Goal: Transaction & Acquisition: Purchase product/service

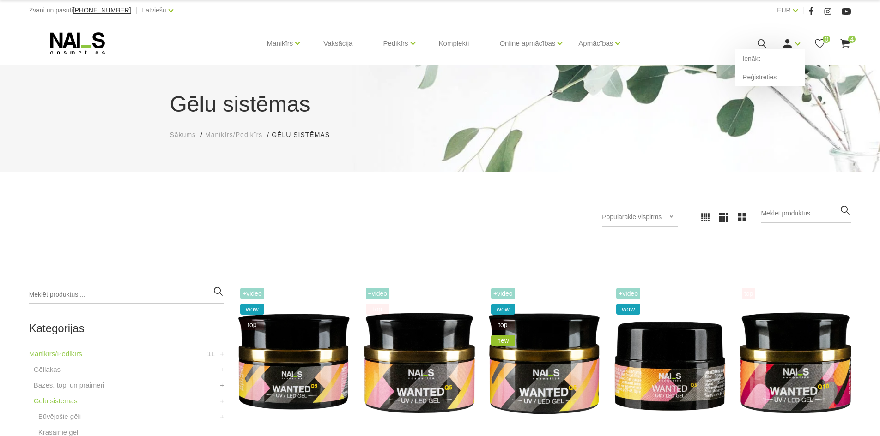
click at [790, 47] on use at bounding box center [787, 43] width 9 height 9
click at [766, 61] on link "Ienākt" at bounding box center [769, 58] width 69 height 18
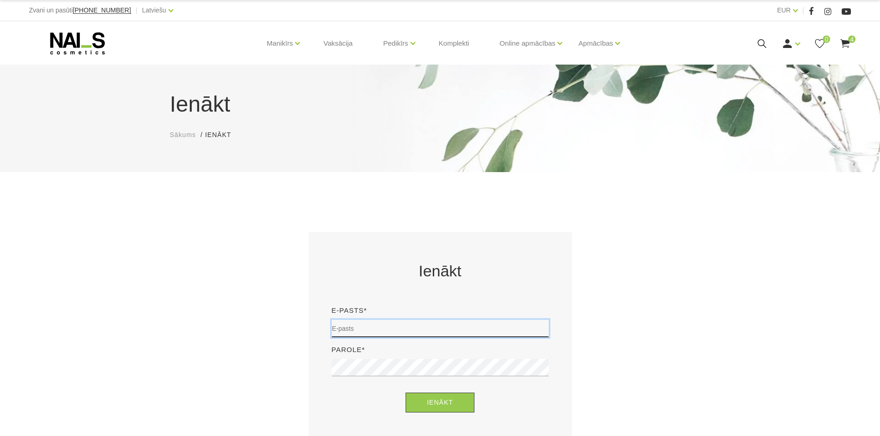
click at [463, 328] on input "email" at bounding box center [440, 329] width 217 height 18
type input "evelina.misane9@gmail.com"
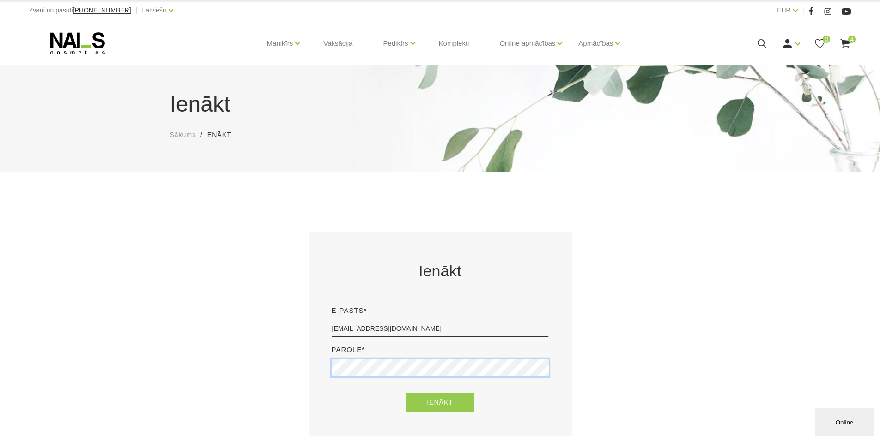
click at [405, 393] on button "Ienākt" at bounding box center [439, 403] width 69 height 20
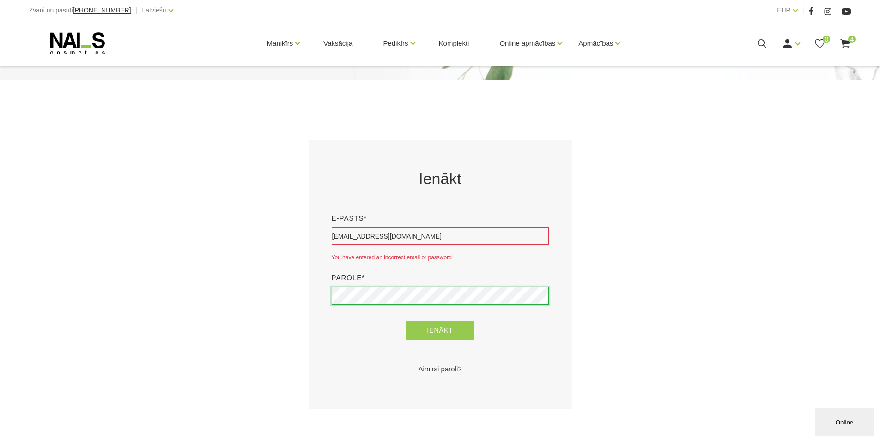
click at [405, 321] on button "Ienākt" at bounding box center [439, 331] width 69 height 20
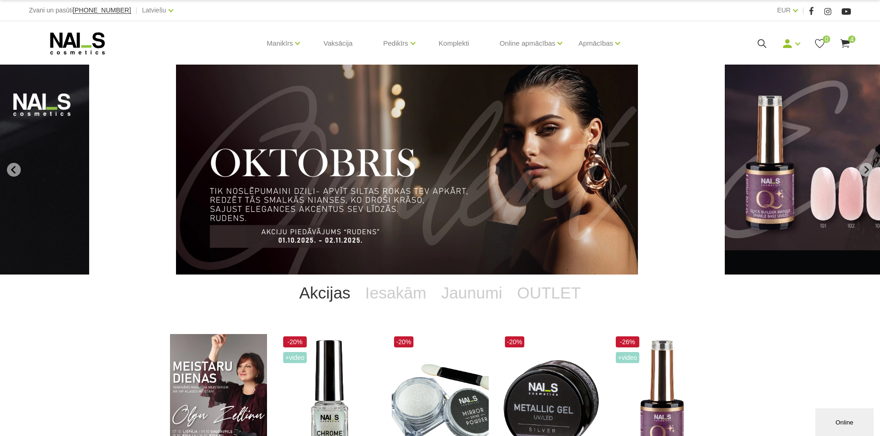
click at [848, 38] on link "4" at bounding box center [845, 44] width 12 height 12
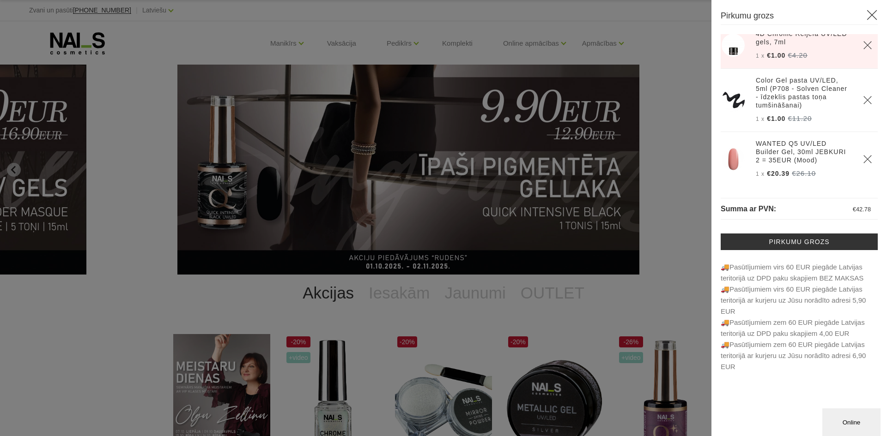
scroll to position [67, 0]
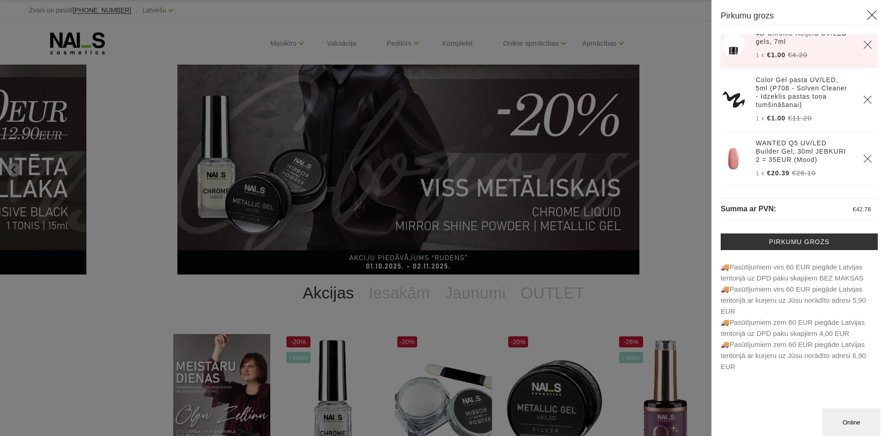
click at [863, 46] on icon "Delete" at bounding box center [867, 44] width 9 height 9
click at [863, 98] on use "Delete" at bounding box center [867, 100] width 8 height 8
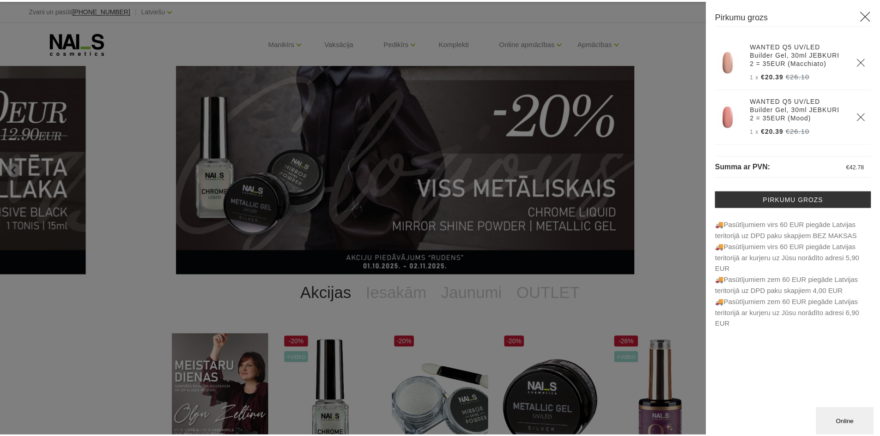
scroll to position [0, 0]
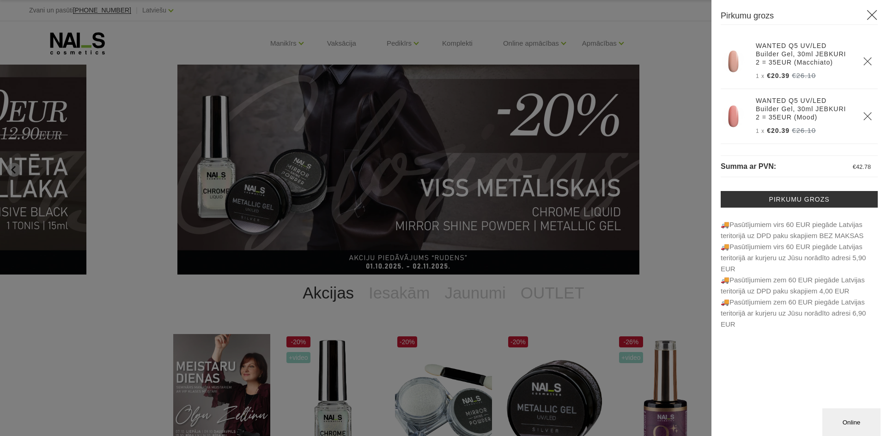
click at [672, 187] on div at bounding box center [443, 218] width 887 height 436
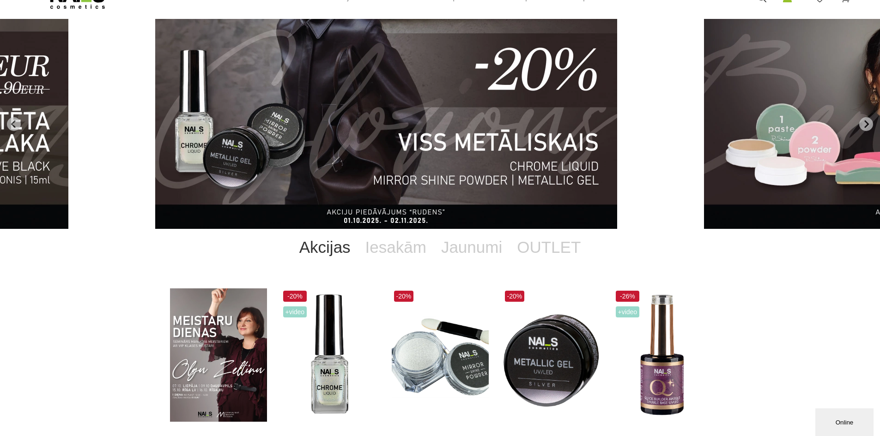
scroll to position [46, 0]
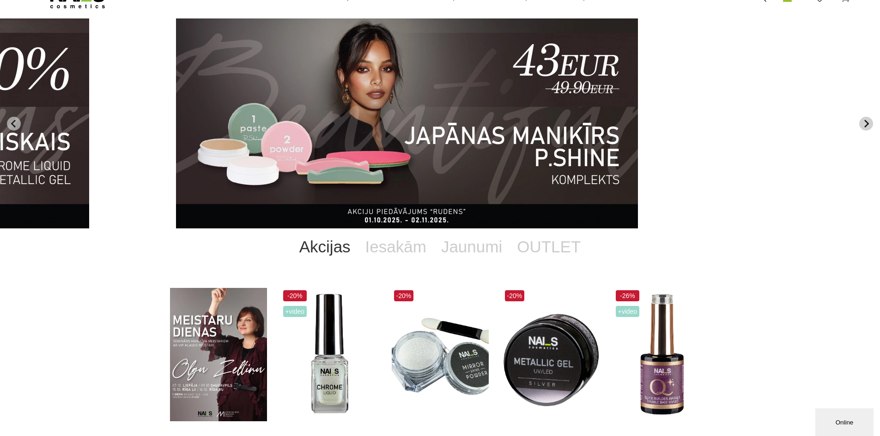
click at [863, 122] on icon "Next slide" at bounding box center [866, 124] width 8 height 8
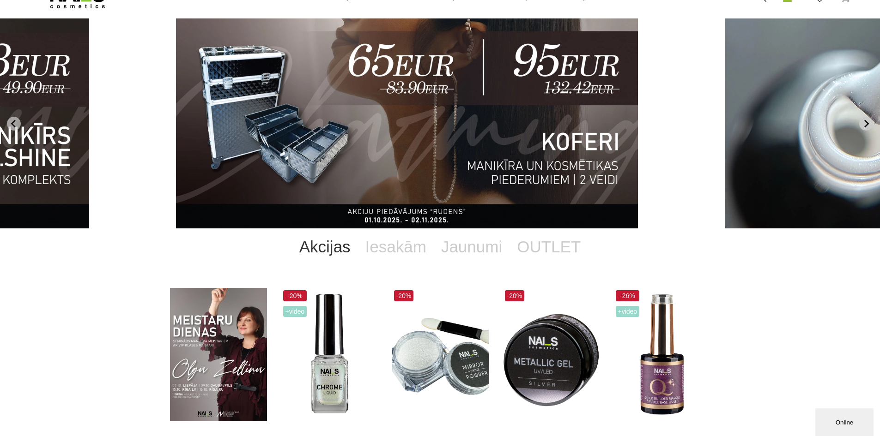
click at [863, 122] on icon "Next slide" at bounding box center [866, 124] width 8 height 8
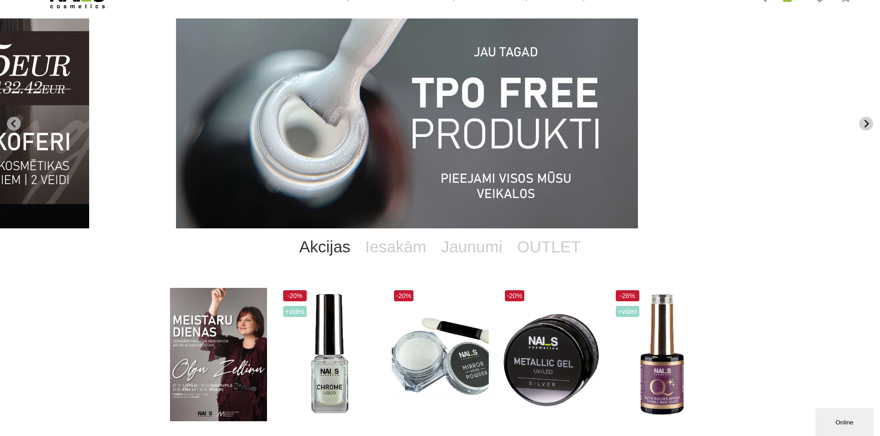
click at [863, 122] on icon "Next slide" at bounding box center [866, 124] width 8 height 8
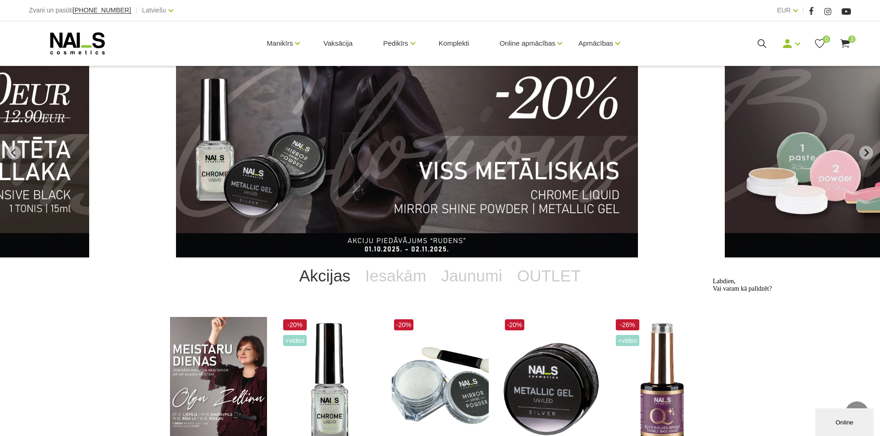
scroll to position [0, 0]
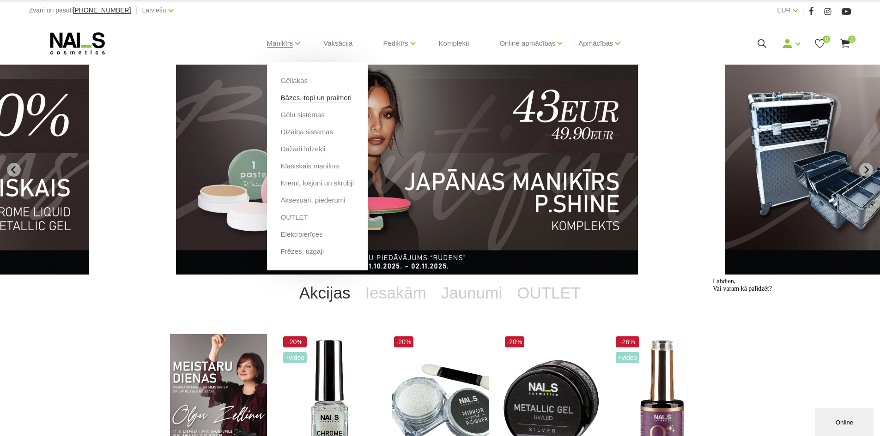
click at [309, 100] on link "Bāzes, topi un praimeri" at bounding box center [316, 98] width 71 height 10
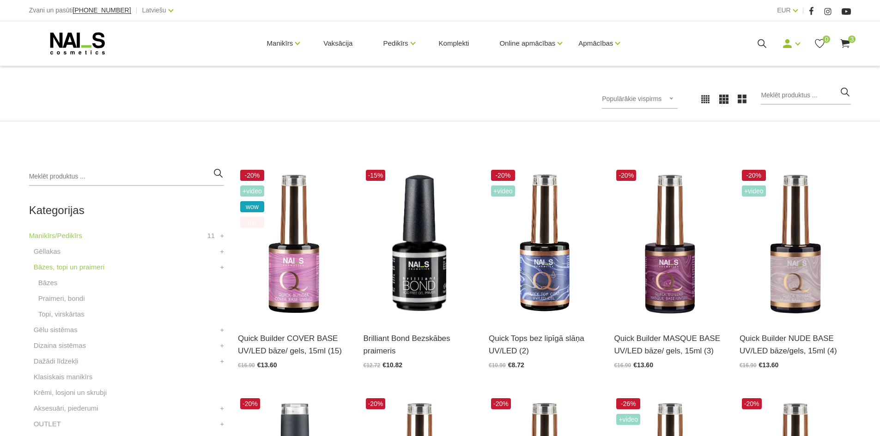
scroll to position [139, 0]
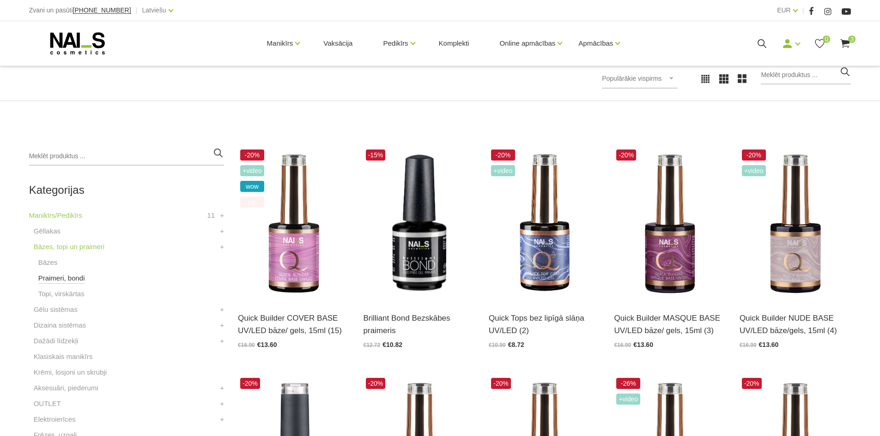
click at [80, 281] on link "Praimeri, bondi" at bounding box center [61, 278] width 47 height 11
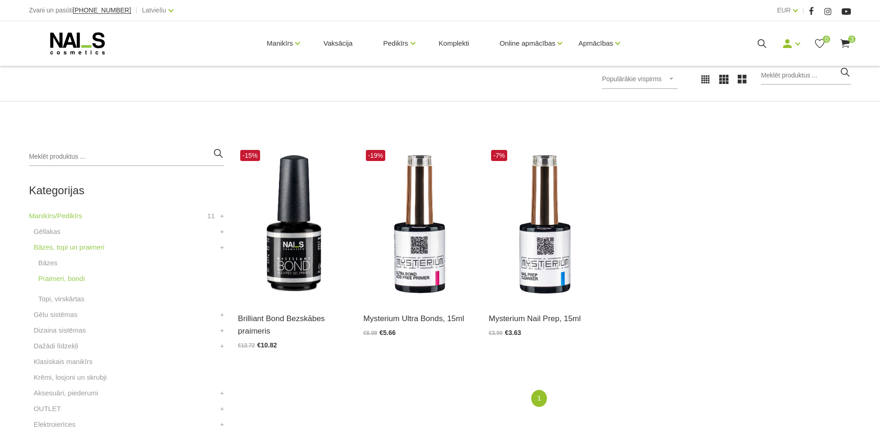
scroll to position [139, 0]
click at [447, 409] on div "1 (current)" at bounding box center [544, 404] width 627 height 28
click at [414, 276] on img at bounding box center [418, 223] width 111 height 153
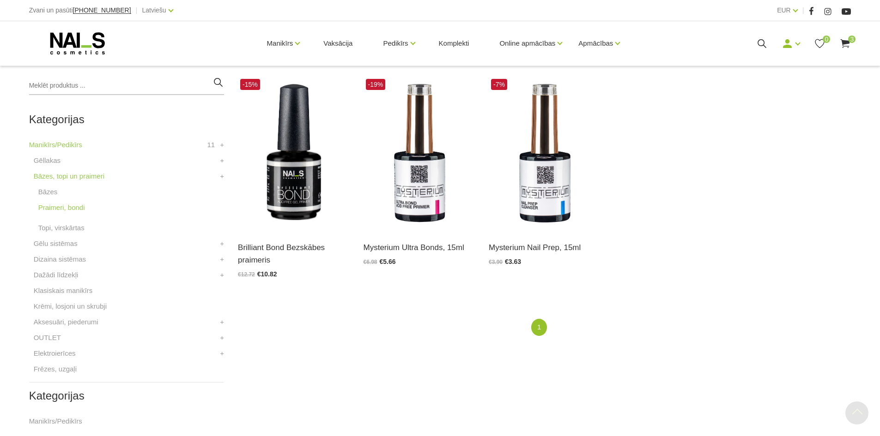
scroll to position [231, 0]
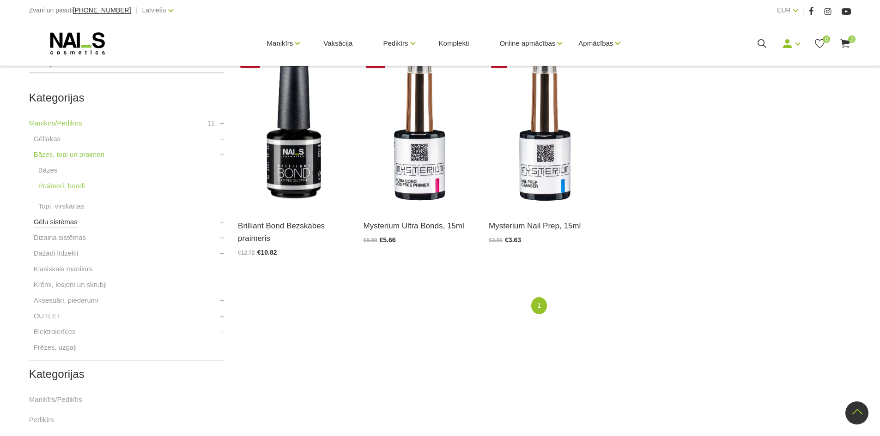
click at [73, 227] on link "Gēlu sistēmas" at bounding box center [56, 222] width 44 height 11
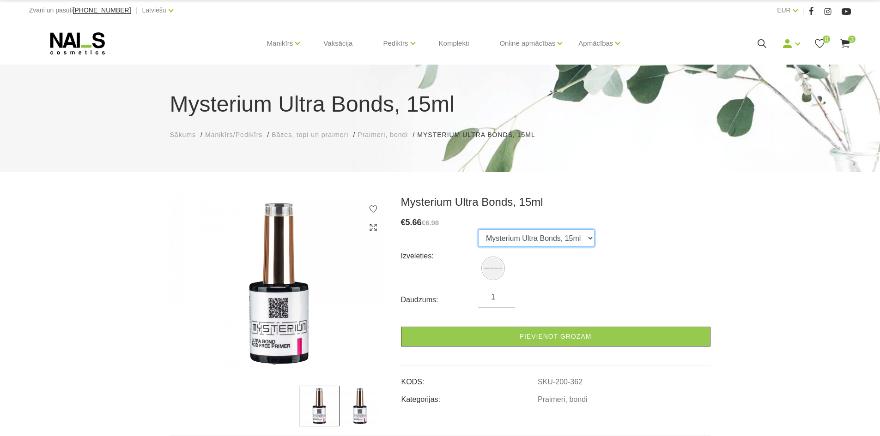
click at [512, 241] on select "Mysterium Ultra Bonds, 15ml" at bounding box center [536, 238] width 116 height 18
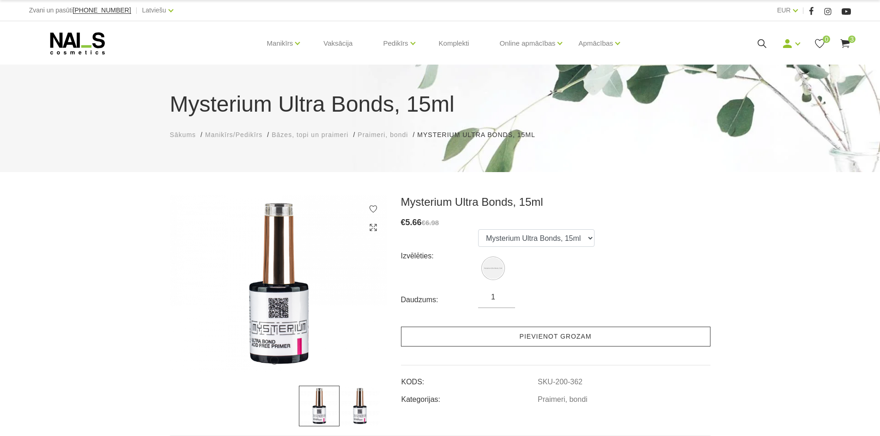
click at [505, 331] on link "Pievienot grozam" at bounding box center [555, 337] width 309 height 20
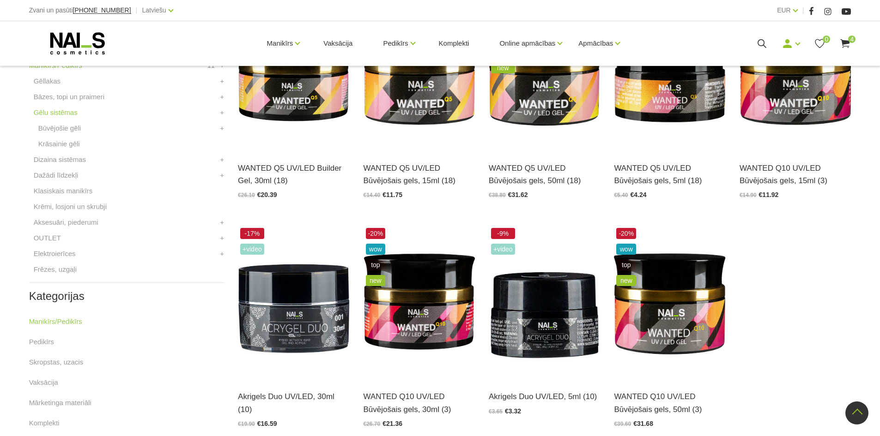
scroll to position [323, 0]
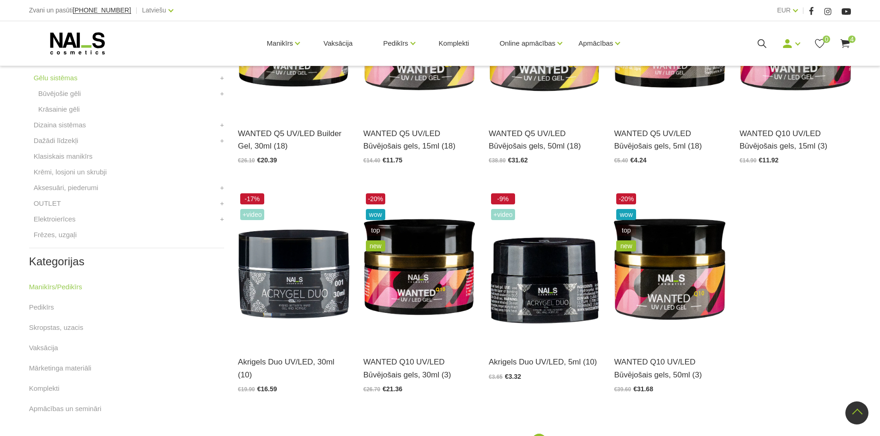
click at [272, 408] on div "-22% +Video wow top WANTED Q5 UV/LED Builder Gel, 30ml (18) Atvērt un izvēlētie…" at bounding box center [544, 192] width 627 height 458
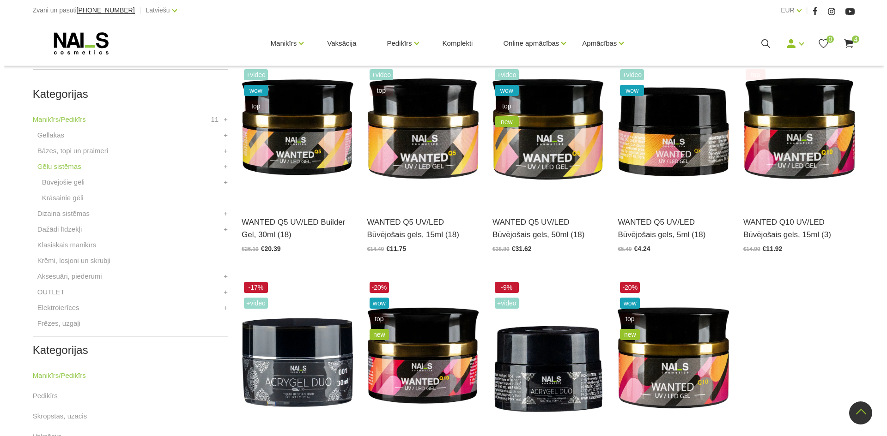
scroll to position [231, 0]
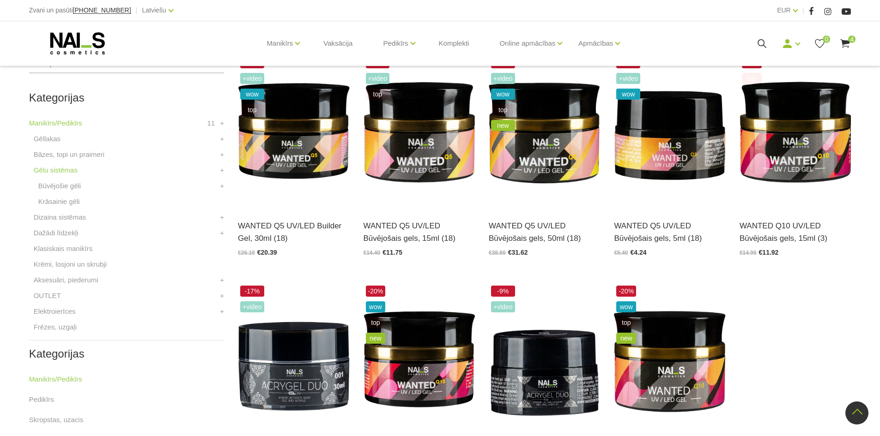
click at [843, 40] on icon at bounding box center [845, 44] width 12 height 12
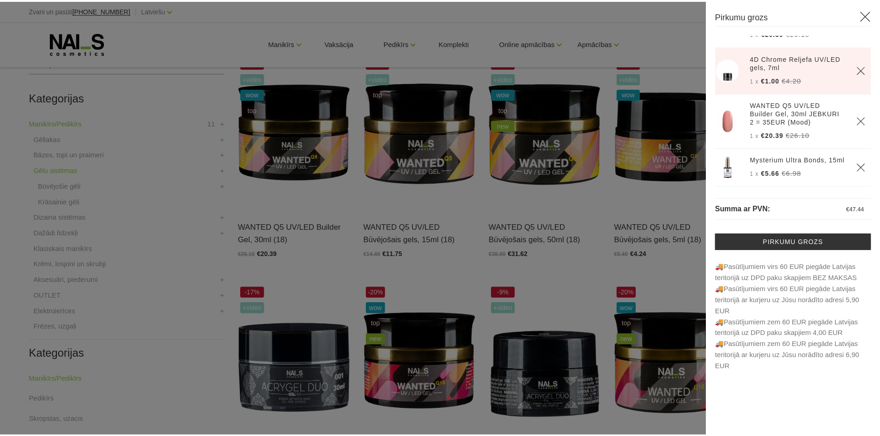
scroll to position [51, 0]
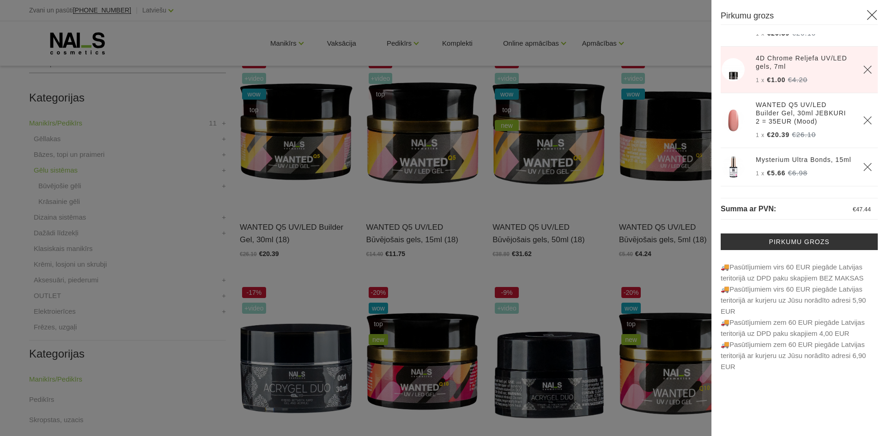
click at [499, 146] on div at bounding box center [443, 218] width 887 height 436
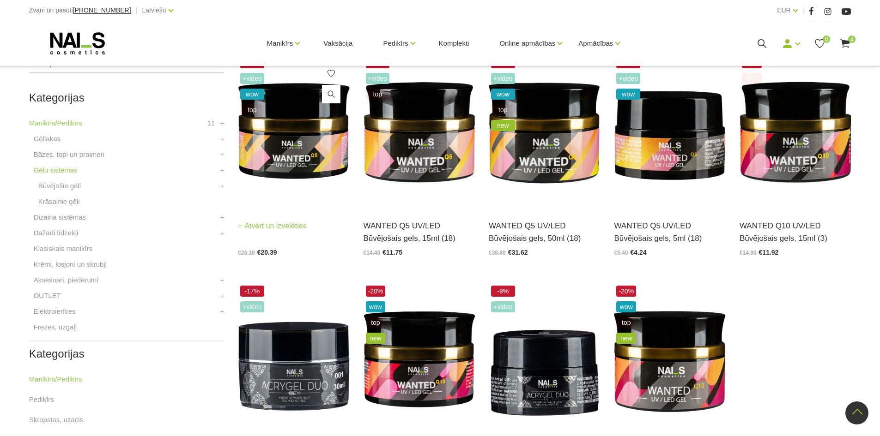
click at [307, 162] on img at bounding box center [293, 131] width 111 height 153
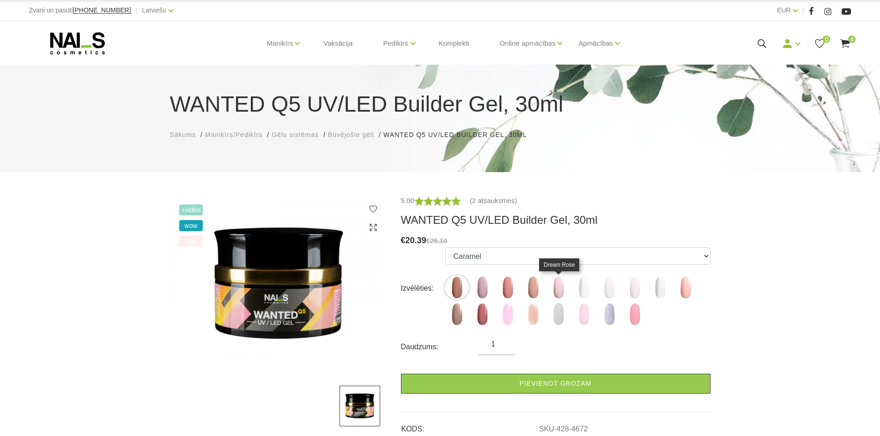
click at [560, 284] on img at bounding box center [558, 287] width 23 height 23
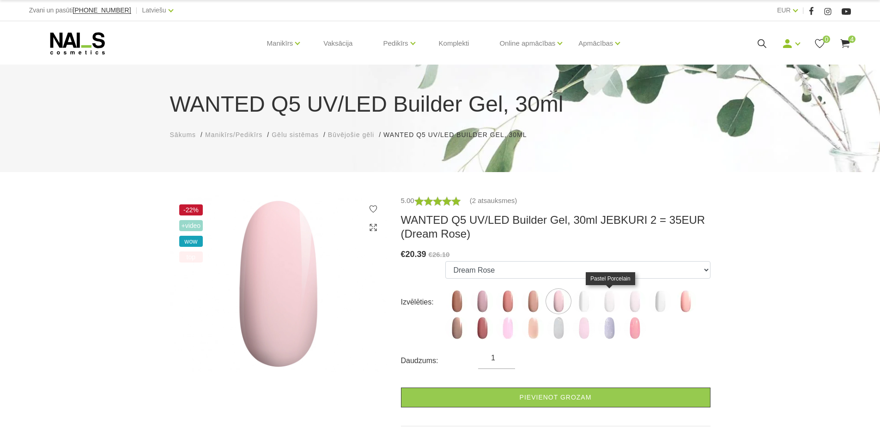
click at [603, 301] on img at bounding box center [609, 301] width 23 height 23
select select "4899"
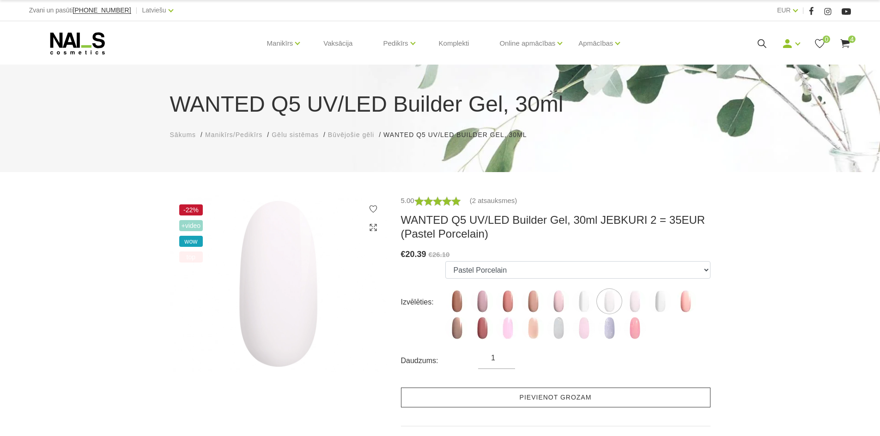
click at [575, 394] on link "Pievienot grozam" at bounding box center [555, 398] width 309 height 20
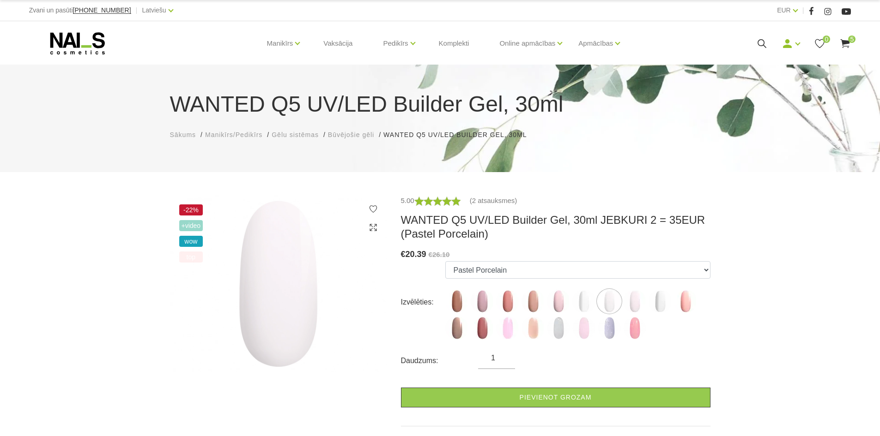
click at [848, 44] on icon at bounding box center [845, 44] width 12 height 12
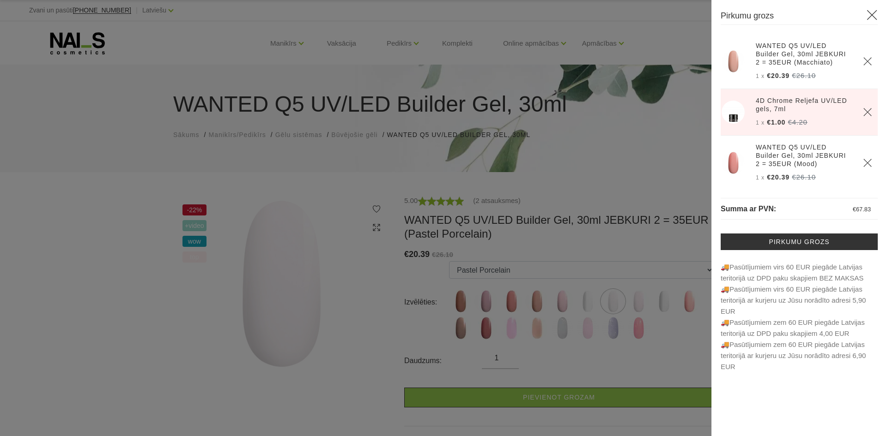
click at [657, 142] on div at bounding box center [443, 218] width 887 height 436
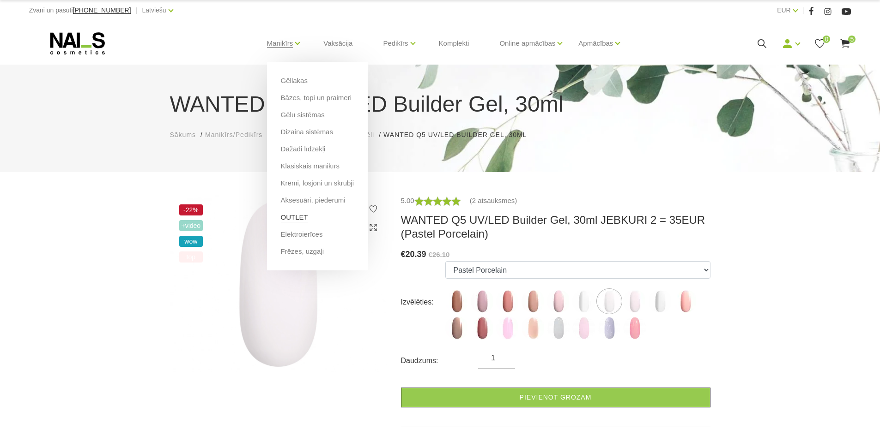
click at [298, 217] on link "OUTLET" at bounding box center [294, 217] width 27 height 10
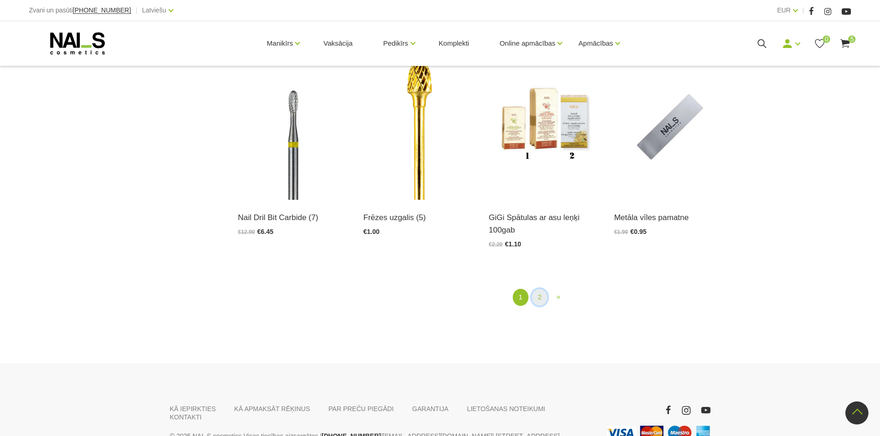
click at [537, 299] on link "2" at bounding box center [539, 297] width 16 height 17
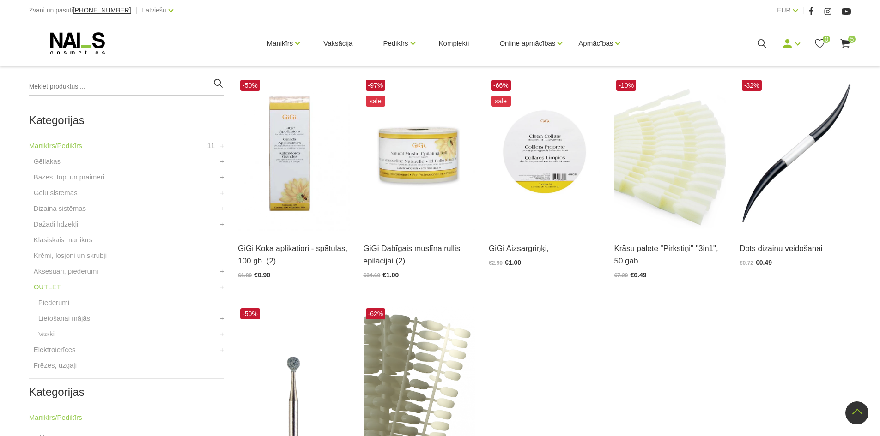
scroll to position [189, 0]
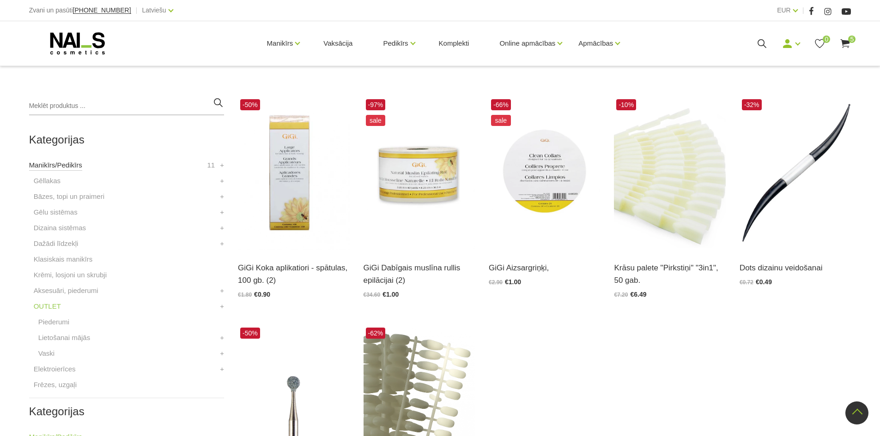
click at [58, 169] on link "Manikīrs/Pedikīrs" at bounding box center [55, 165] width 53 height 11
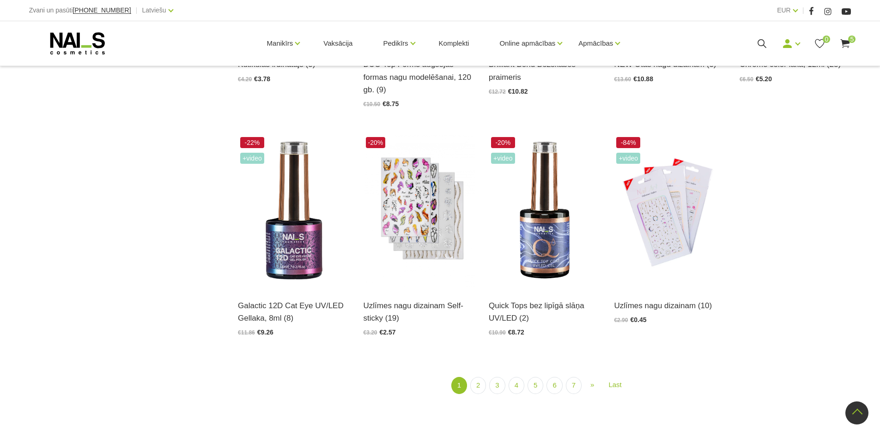
scroll to position [1108, 0]
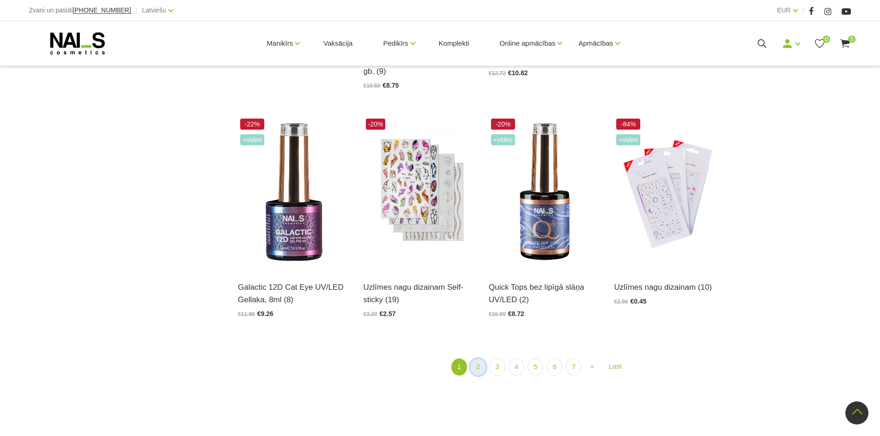
click at [482, 364] on link "2" at bounding box center [478, 367] width 16 height 17
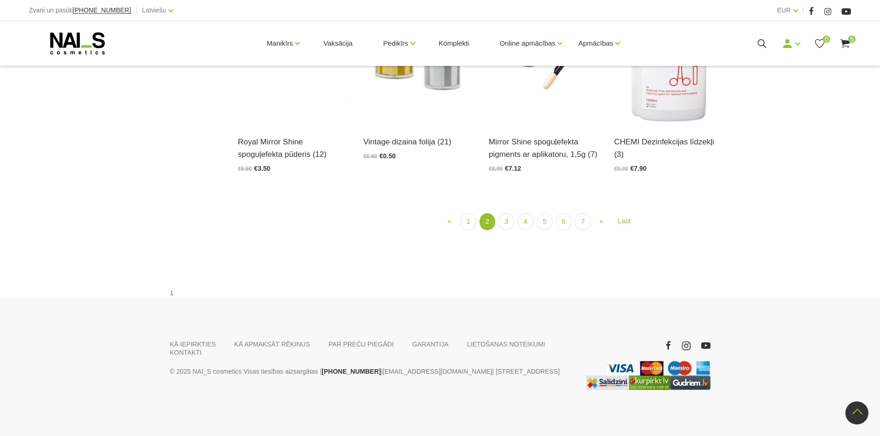
scroll to position [1123, 0]
click at [507, 230] on link "3" at bounding box center [506, 221] width 16 height 17
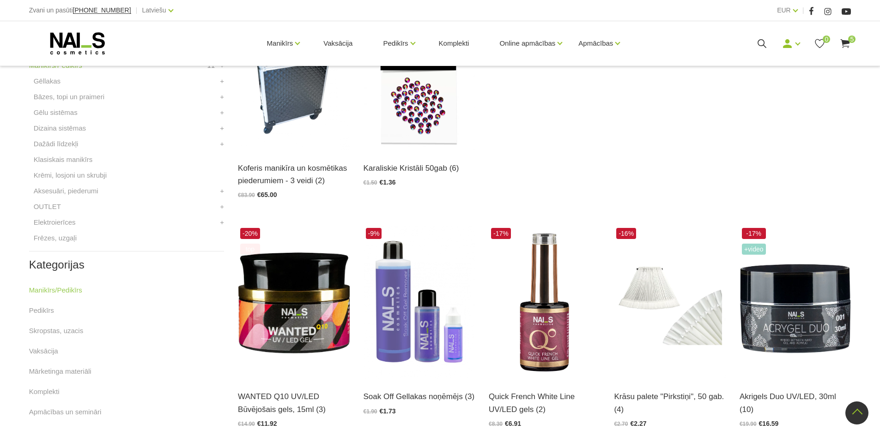
scroll to position [338, 0]
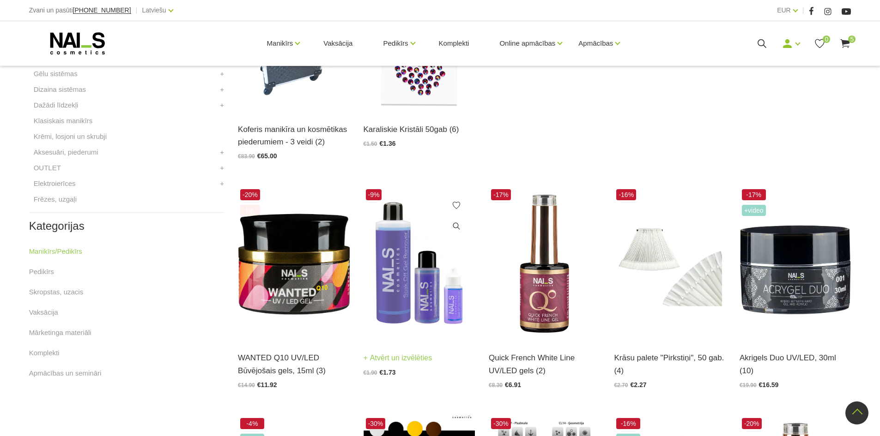
click at [441, 308] on img at bounding box center [418, 263] width 111 height 153
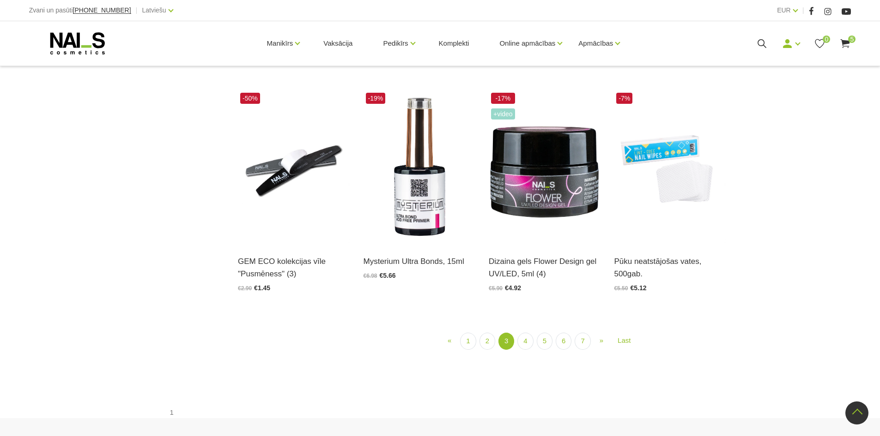
scroll to position [1123, 0]
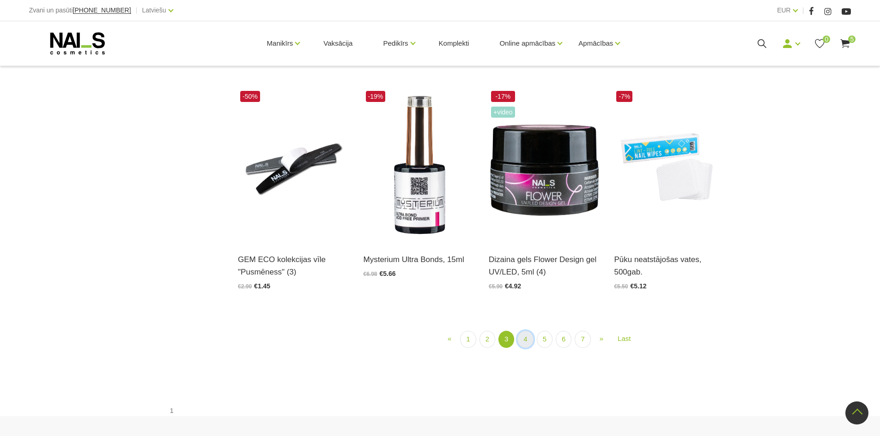
click at [524, 344] on link "4" at bounding box center [525, 339] width 16 height 17
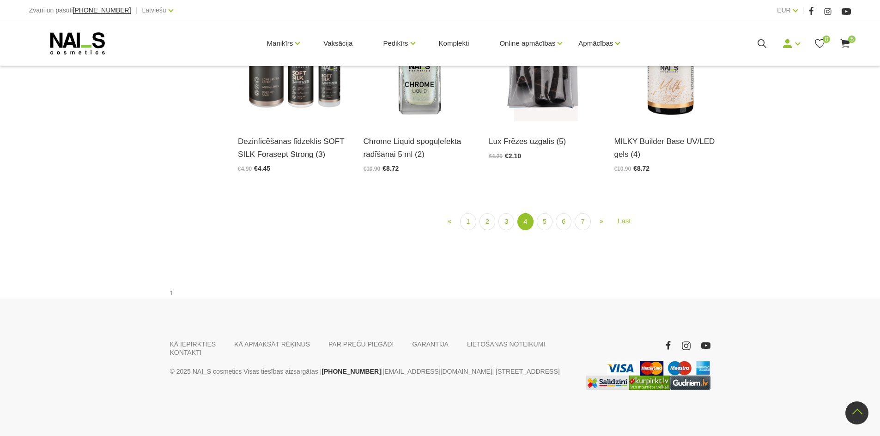
scroll to position [1170, 0]
click at [546, 230] on link "5" at bounding box center [545, 221] width 16 height 17
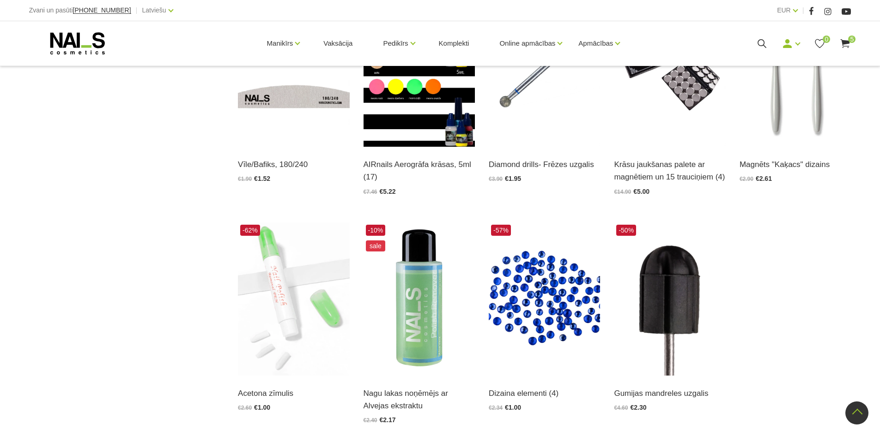
scroll to position [708, 0]
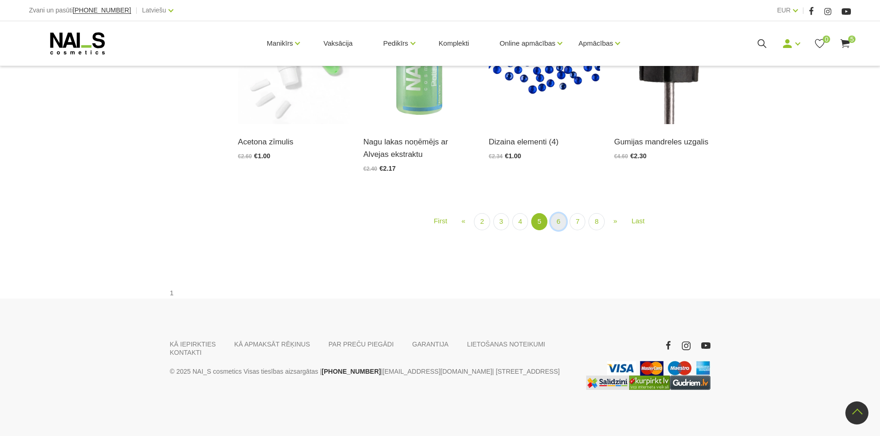
click at [559, 230] on link "6" at bounding box center [558, 221] width 16 height 17
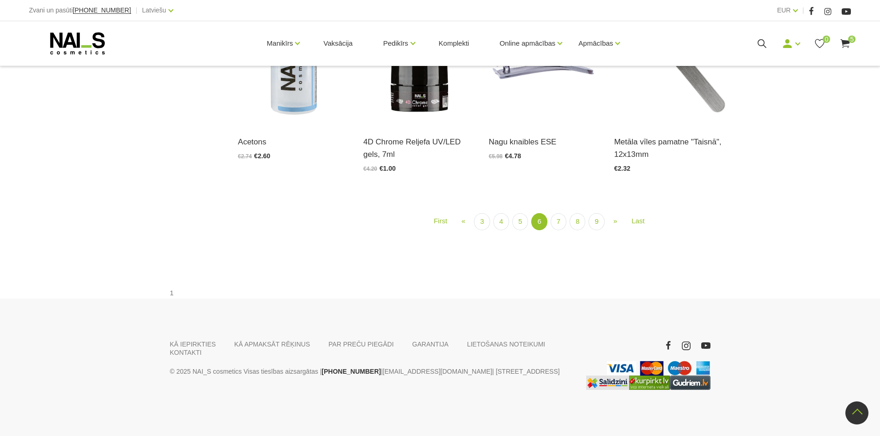
scroll to position [1077, 0]
click at [561, 230] on link "7" at bounding box center [558, 221] width 16 height 17
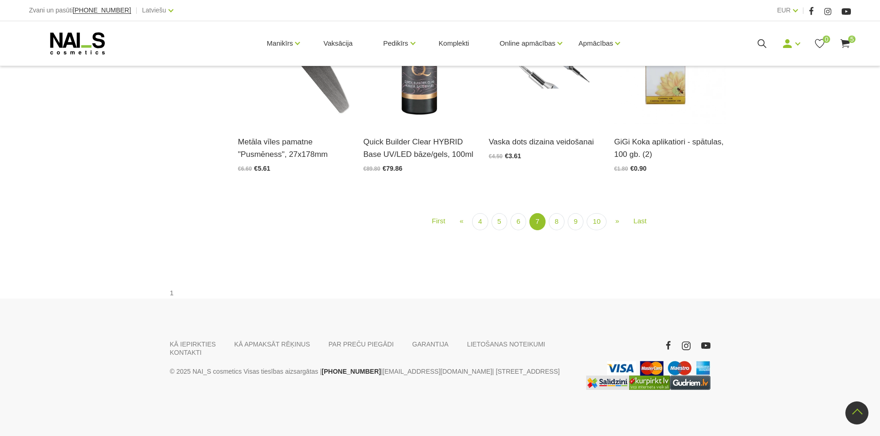
scroll to position [1123, 0]
click at [555, 230] on link "8" at bounding box center [557, 221] width 16 height 17
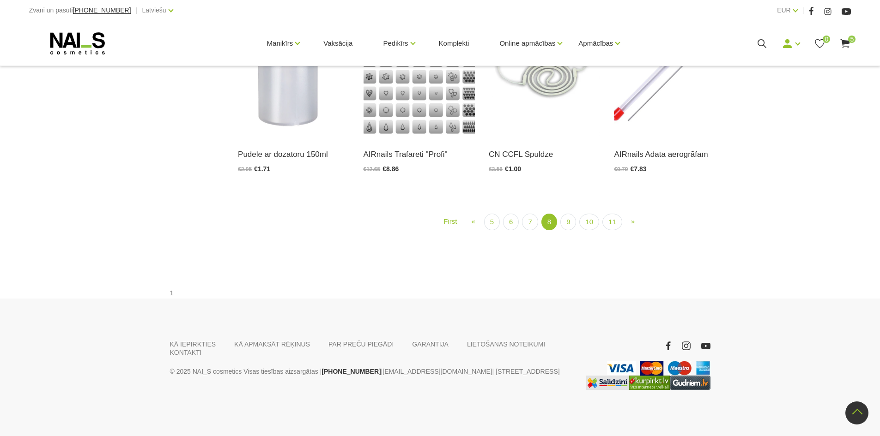
scroll to position [1077, 0]
click at [566, 231] on link "9" at bounding box center [568, 222] width 16 height 17
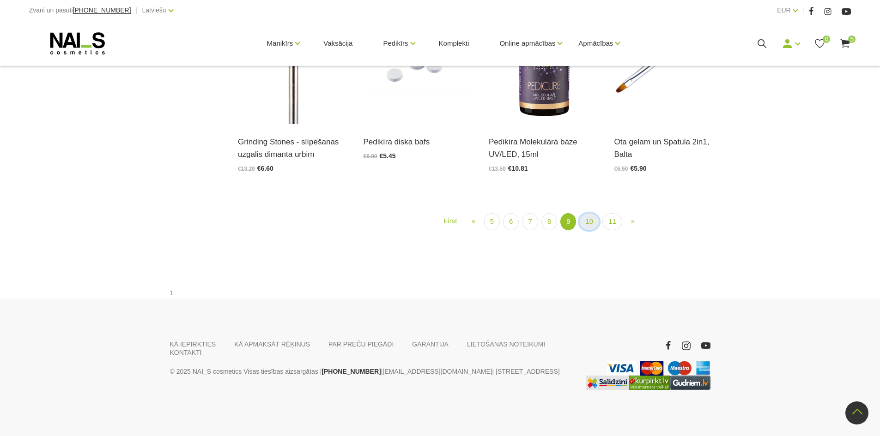
click at [585, 230] on link "10" at bounding box center [589, 221] width 20 height 17
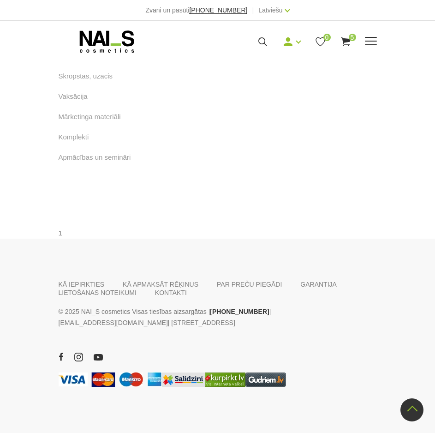
scroll to position [2000, 0]
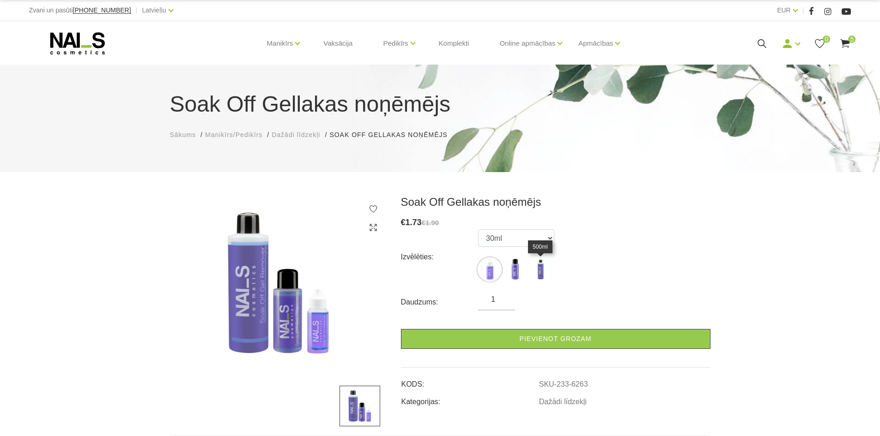
click at [546, 272] on img at bounding box center [540, 269] width 23 height 23
select select "452"
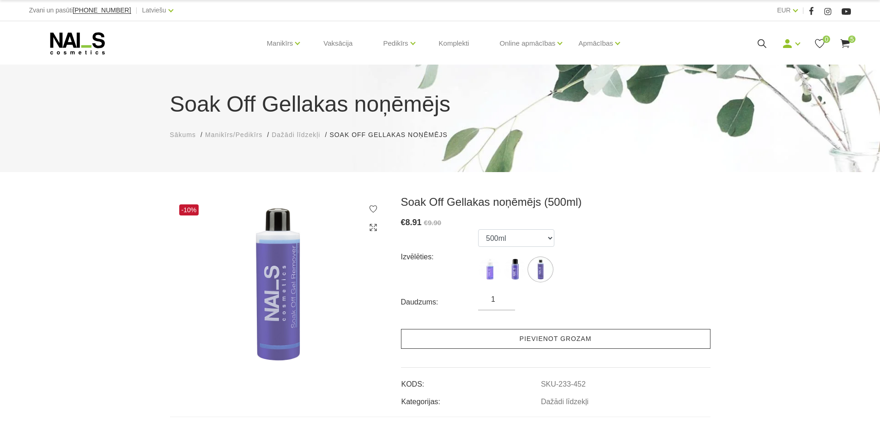
click at [489, 343] on link "Pievienot grozam" at bounding box center [555, 339] width 309 height 20
